Goal: Information Seeking & Learning: Learn about a topic

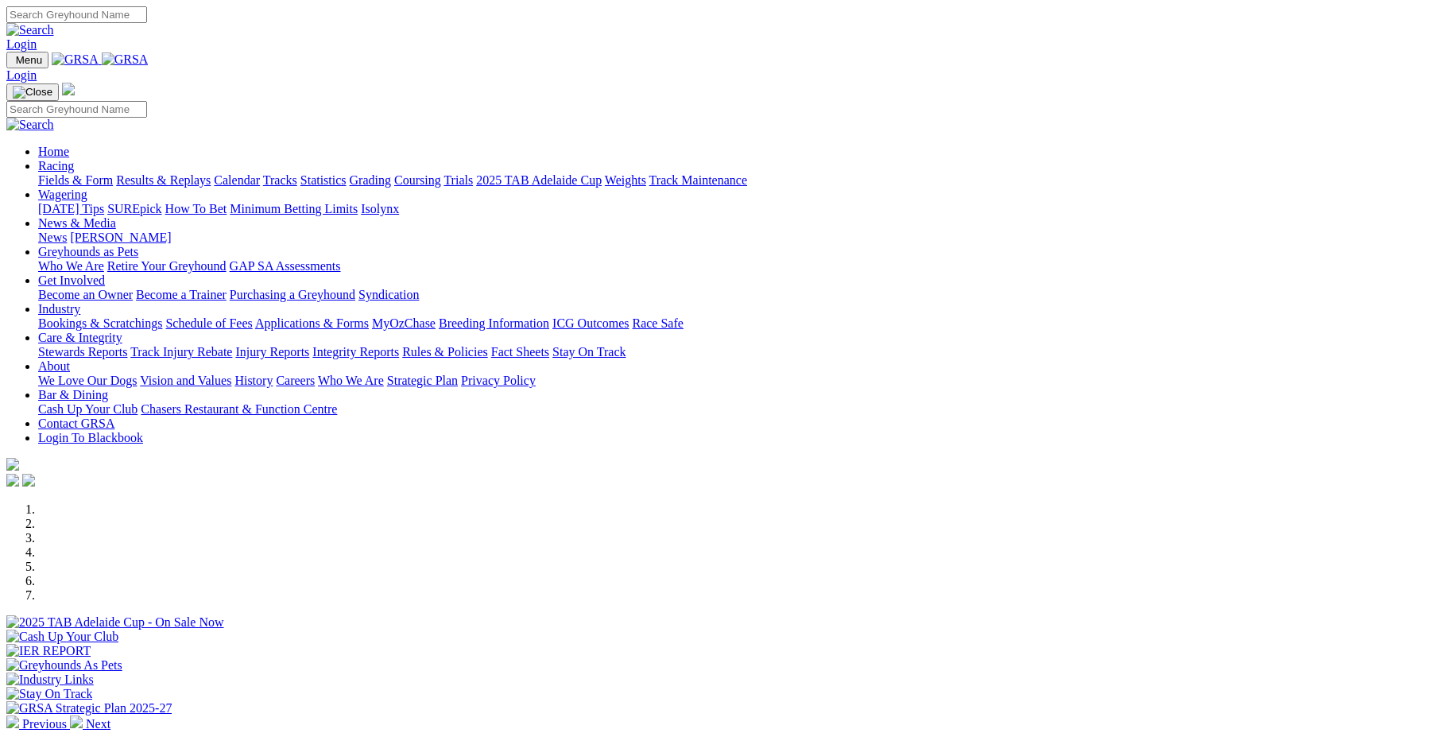
scroll to position [439, 0]
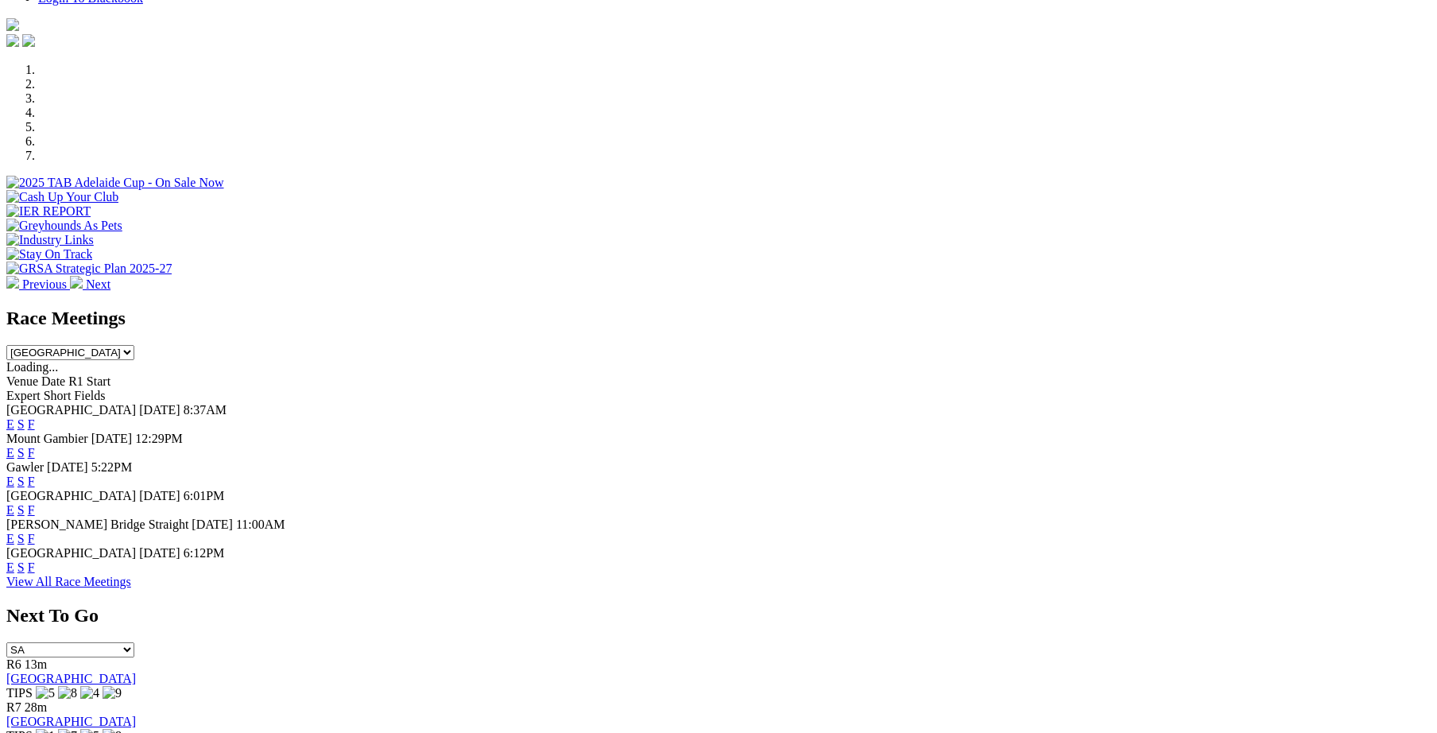
click at [35, 474] on link "F" at bounding box center [31, 481] width 7 height 14
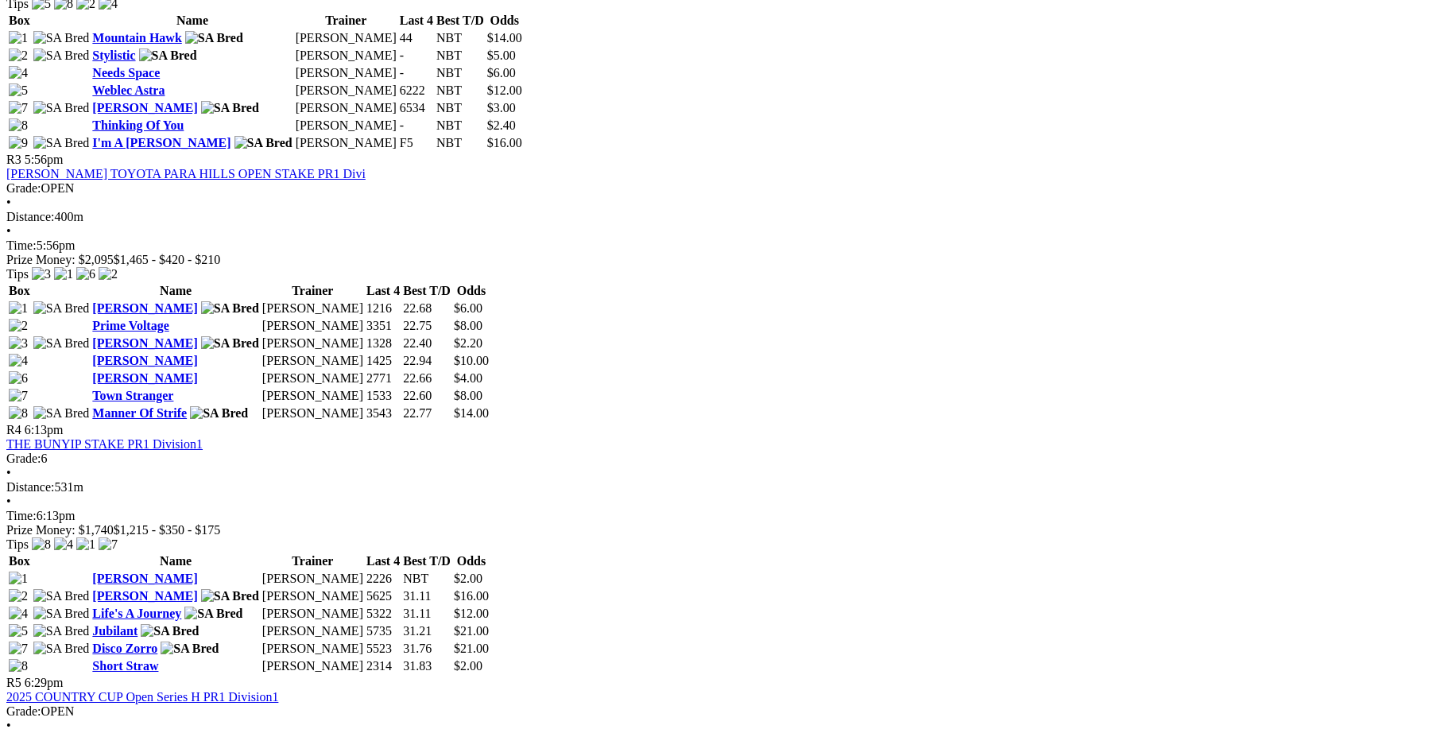
scroll to position [1318, 0]
